Goal: Task Accomplishment & Management: Manage account settings

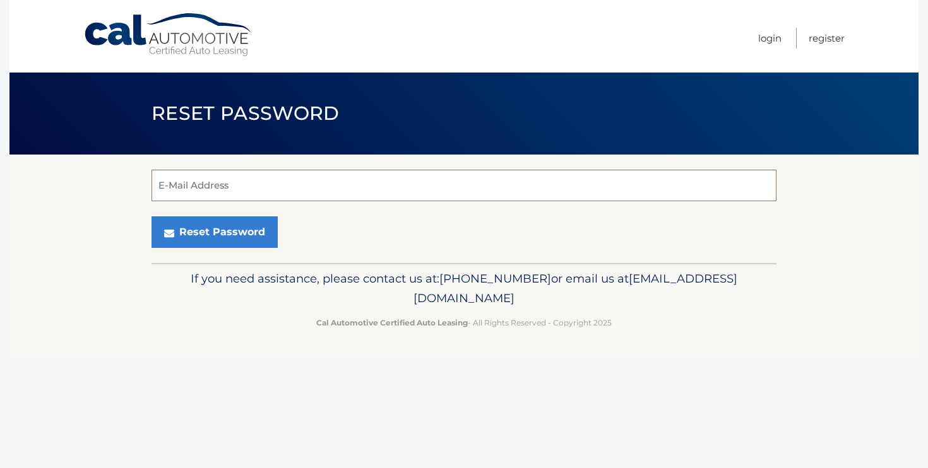
click at [381, 179] on input "E-Mail Address" at bounding box center [463, 186] width 625 height 32
type input "andrew.estok@gmail.com"
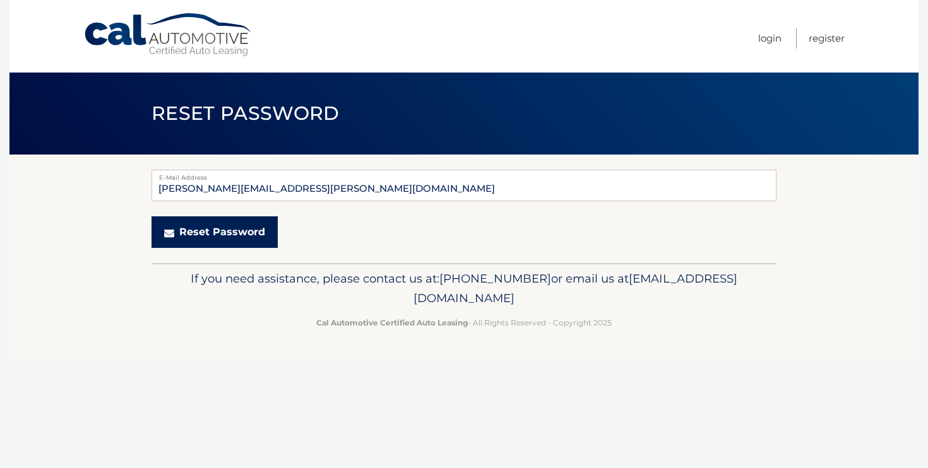
click at [207, 232] on button "Reset Password" at bounding box center [214, 232] width 126 height 32
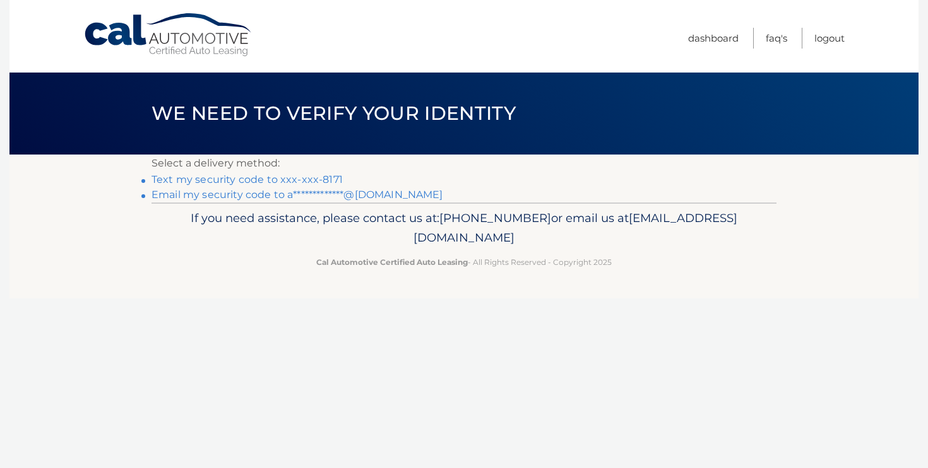
click at [230, 181] on link "Text my security code to xxx-xxx-8171" at bounding box center [246, 180] width 191 height 12
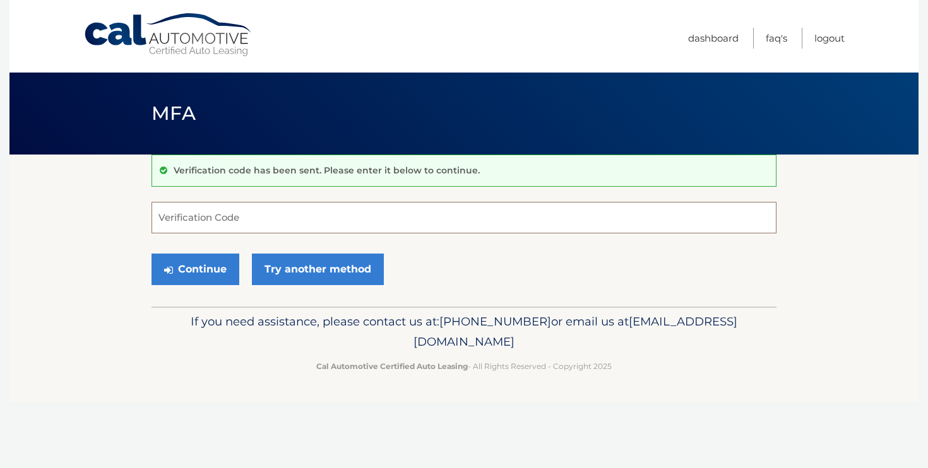
click at [223, 211] on input "Verification Code" at bounding box center [463, 218] width 625 height 32
click at [322, 213] on input "Verification Code" at bounding box center [463, 218] width 625 height 32
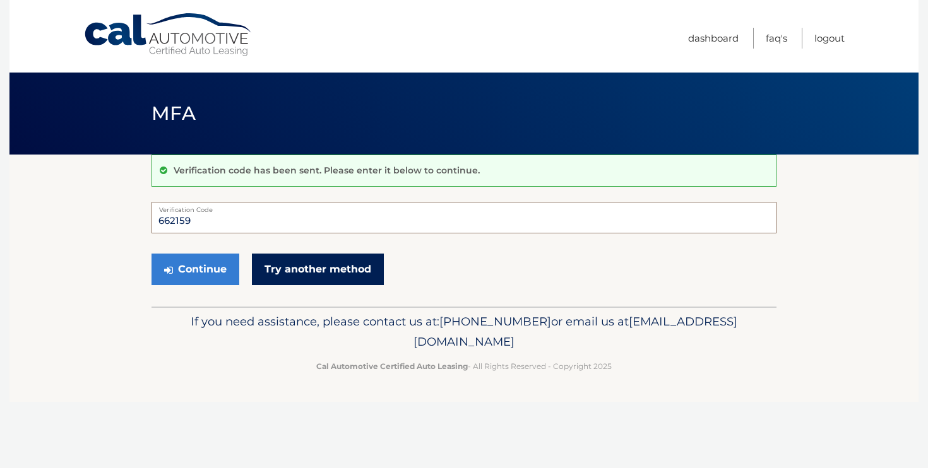
type input "662159"
click at [307, 270] on link "Try another method" at bounding box center [318, 270] width 132 height 32
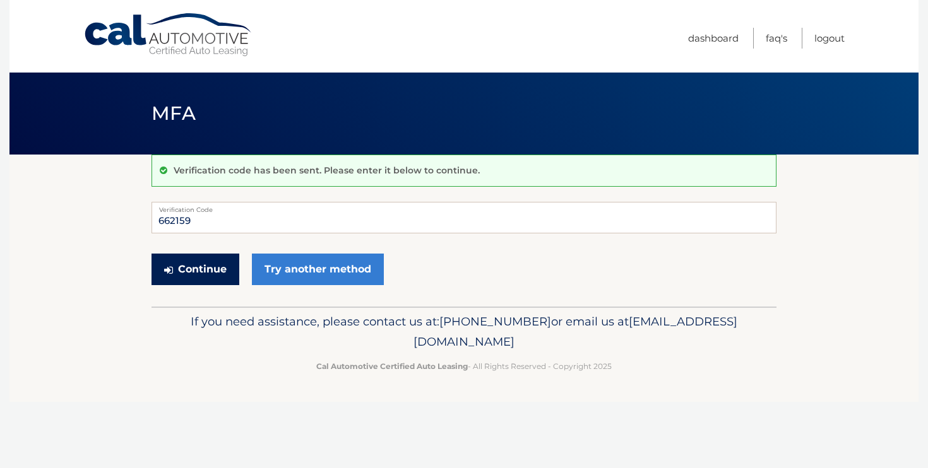
click at [189, 270] on button "Continue" at bounding box center [195, 270] width 88 height 32
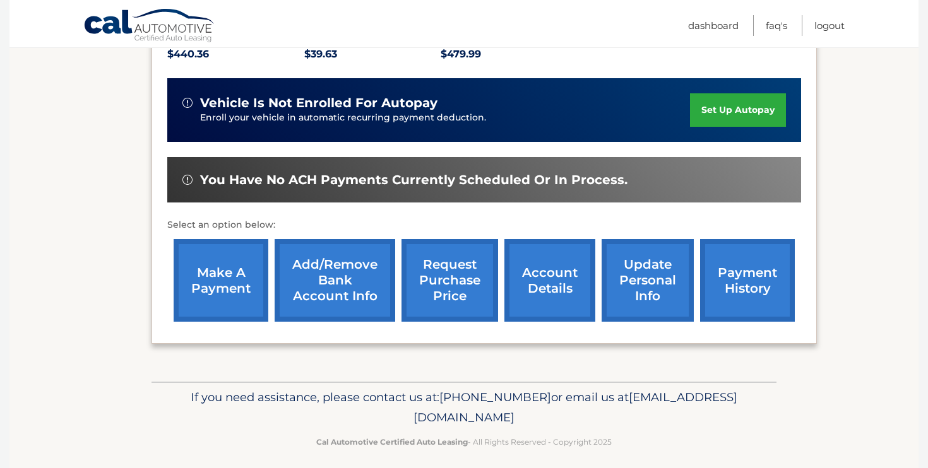
scroll to position [296, 0]
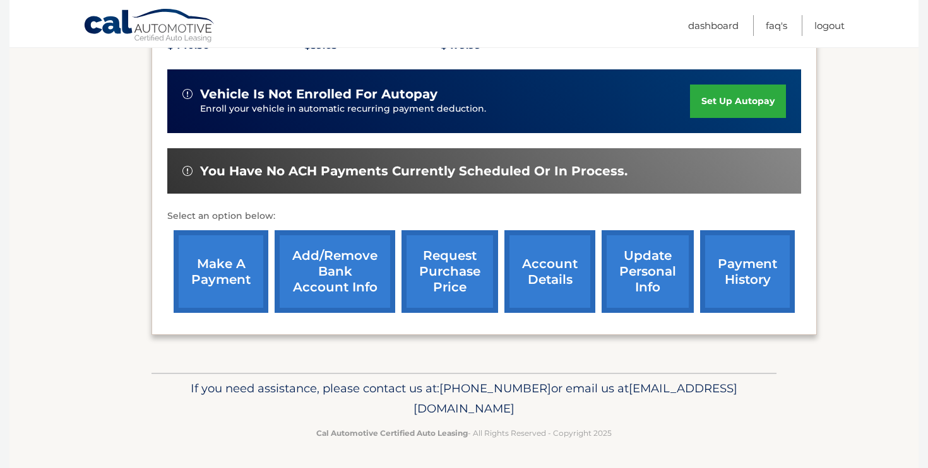
click at [448, 268] on link "request purchase price" at bounding box center [449, 271] width 97 height 83
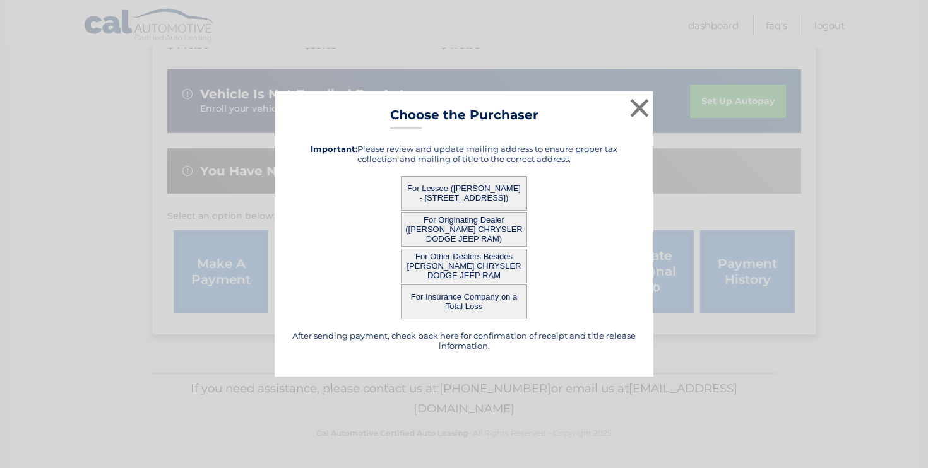
click at [460, 227] on button "For Originating Dealer ([PERSON_NAME] CHRYSLER DODGE JEEP RAM)" at bounding box center [464, 229] width 126 height 35
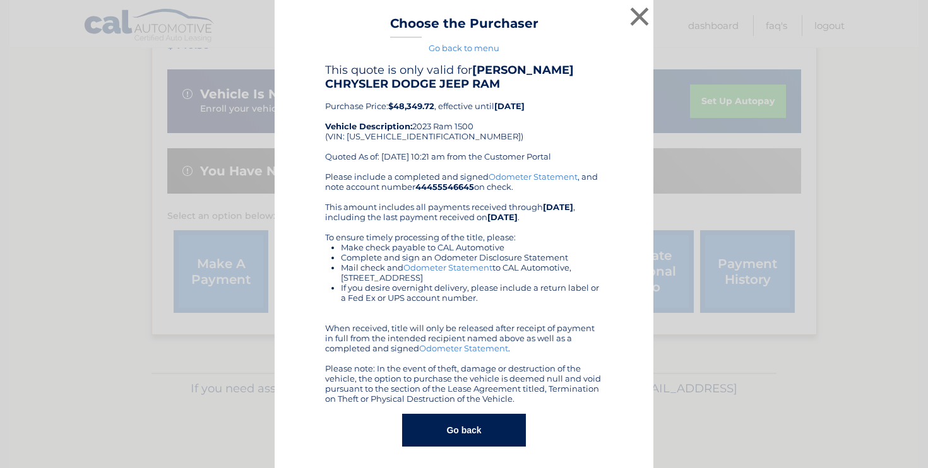
scroll to position [4, 0]
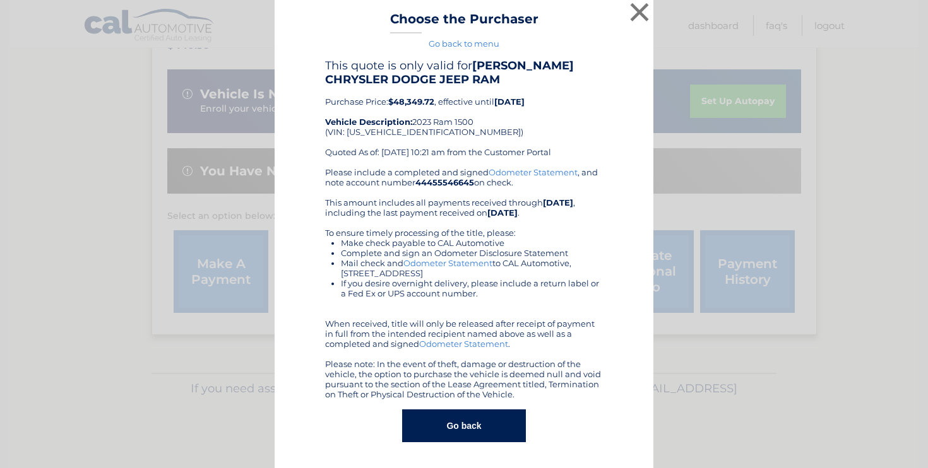
click at [479, 430] on button "Go back" at bounding box center [463, 426] width 123 height 33
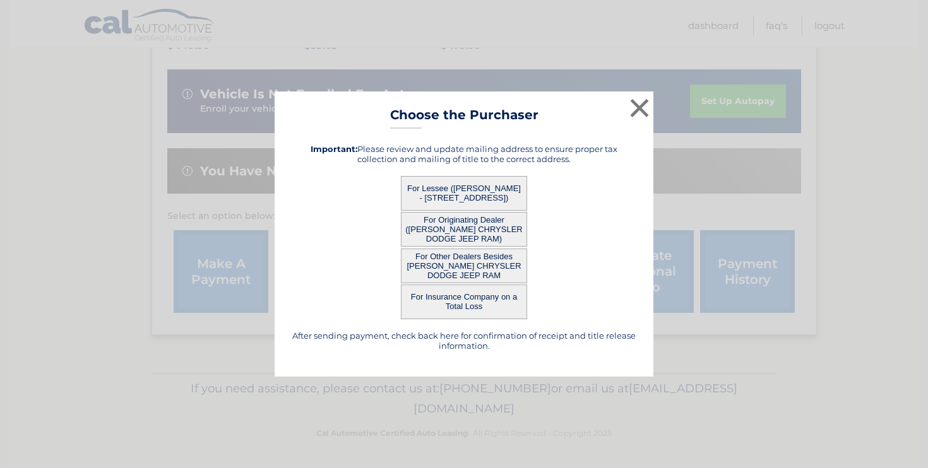
scroll to position [0, 0]
click at [641, 116] on button "×" at bounding box center [639, 107] width 25 height 25
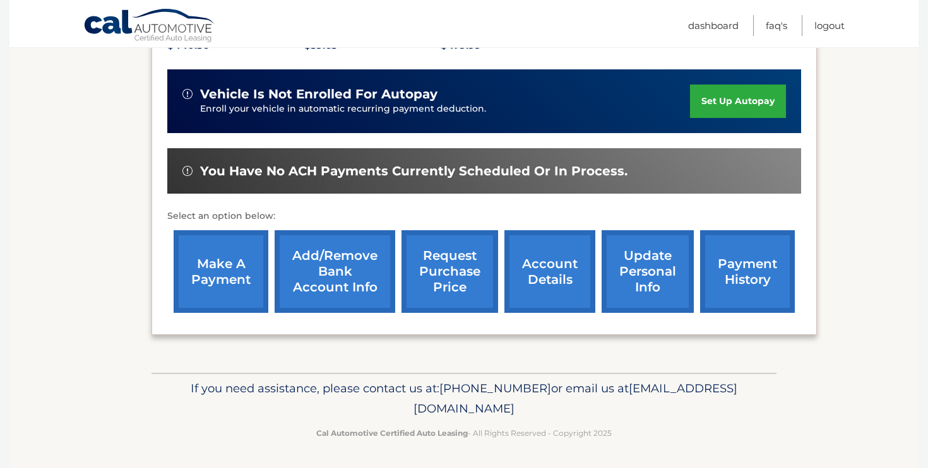
click at [824, 225] on section "You are registered for this site, but you haven't enrolled in online payments. …" at bounding box center [463, 116] width 909 height 514
click at [533, 279] on link "account details" at bounding box center [549, 271] width 91 height 83
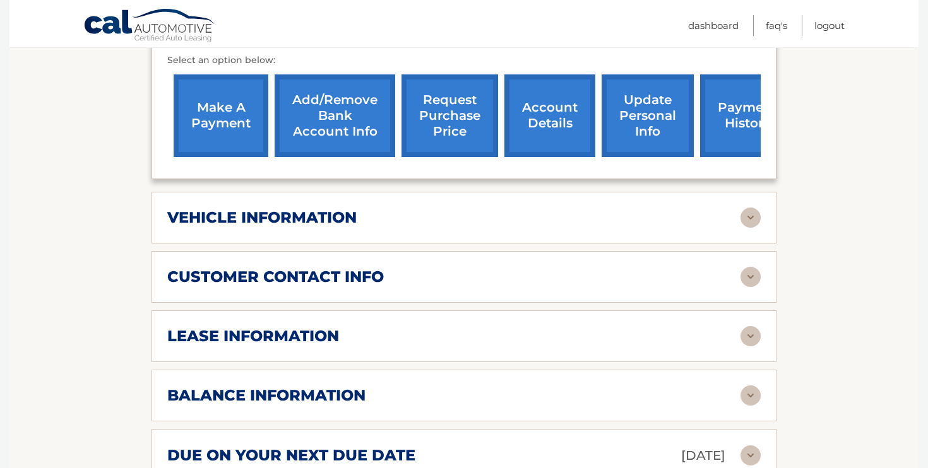
scroll to position [474, 0]
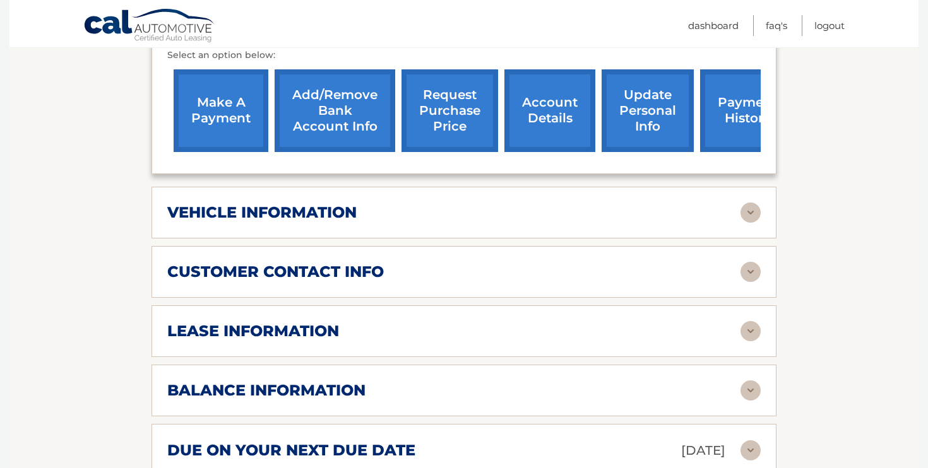
click at [809, 280] on section "Account Details | #44455546645 Back to Dashboard Manage Your Lease lease accoun…" at bounding box center [463, 245] width 909 height 1128
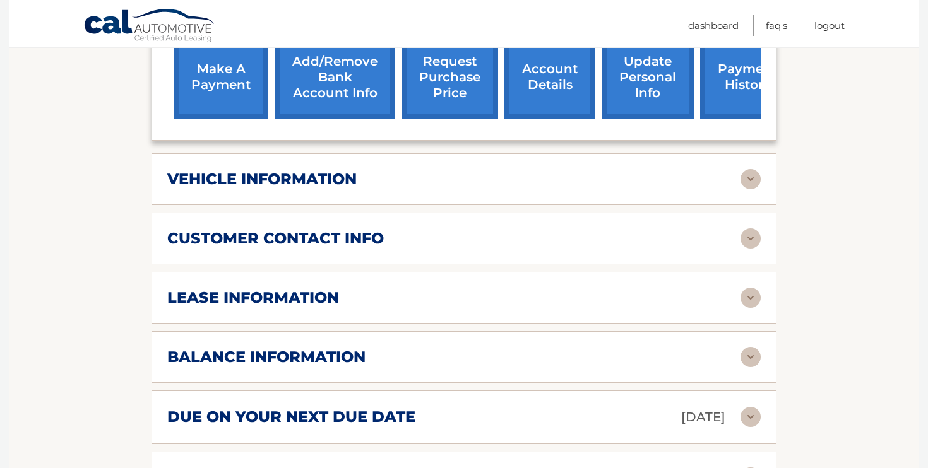
scroll to position [521, 0]
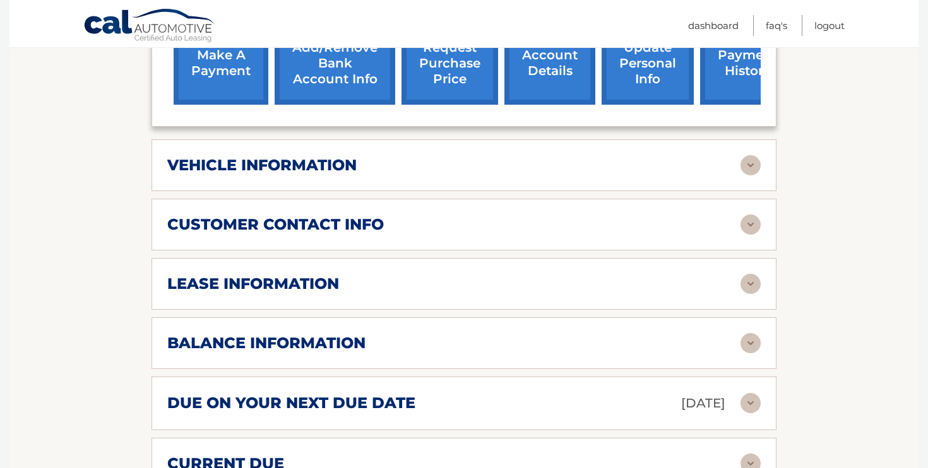
click at [748, 284] on img at bounding box center [750, 284] width 20 height 20
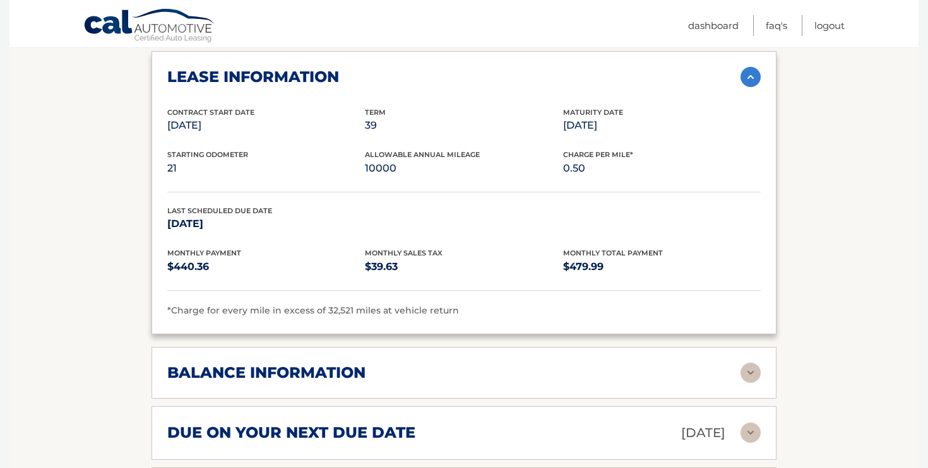
scroll to position [729, 0]
click at [754, 372] on img at bounding box center [750, 372] width 20 height 20
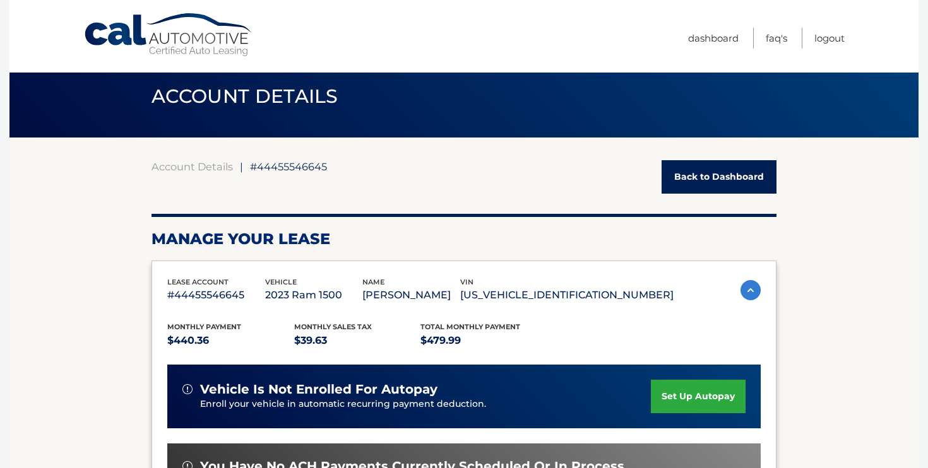
scroll to position [0, 0]
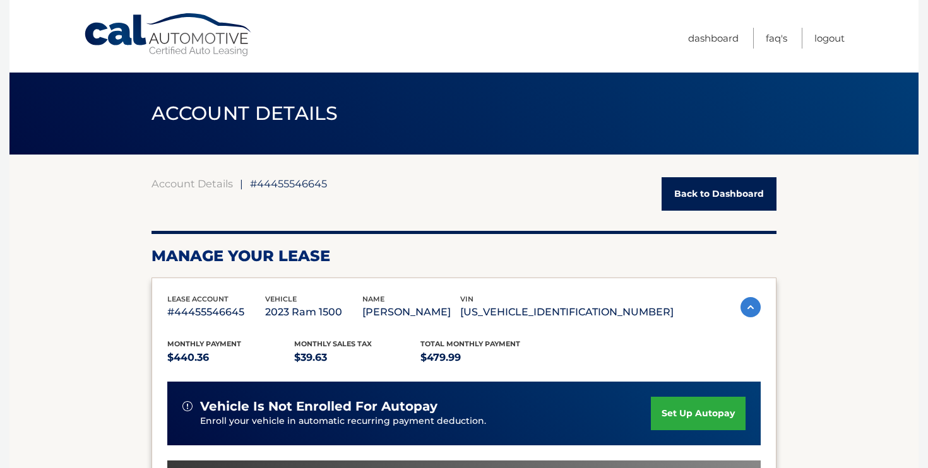
click at [189, 33] on link "Cal Automotive" at bounding box center [168, 35] width 170 height 45
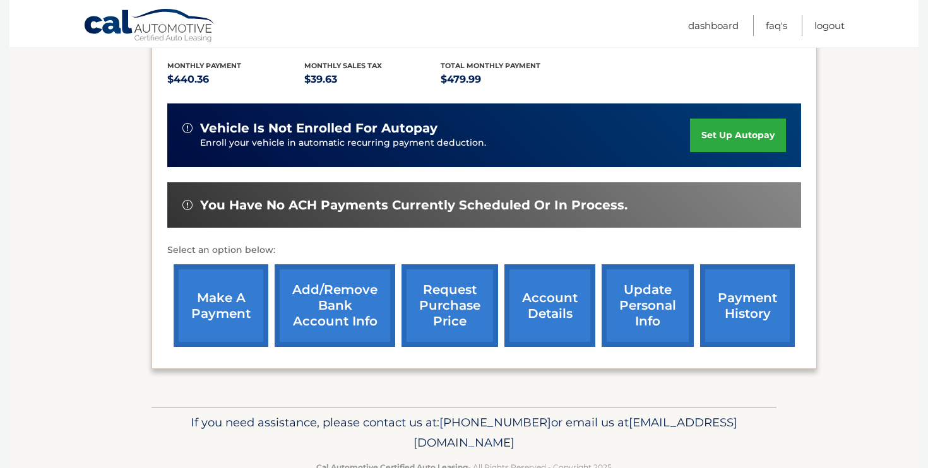
scroll to position [296, 0]
